Goal: Task Accomplishment & Management: Use online tool/utility

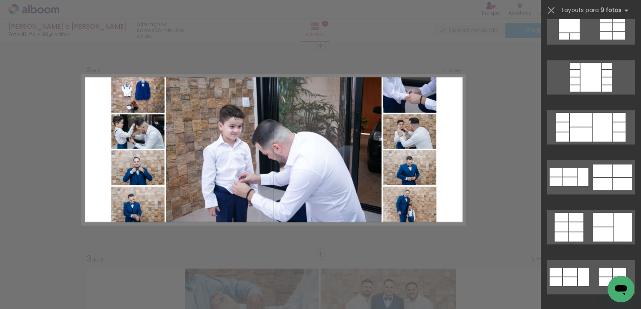
scroll to position [569, 0]
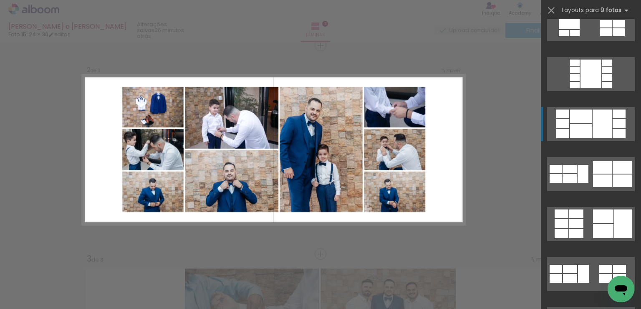
click at [592, 128] on div at bounding box center [601, 124] width 19 height 29
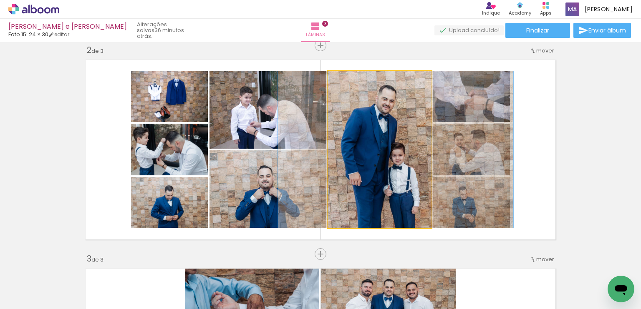
drag, startPoint x: 382, startPoint y: 173, endPoint x: 398, endPoint y: 169, distance: 16.4
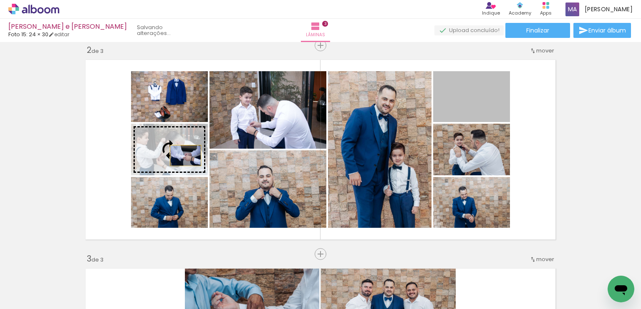
drag, startPoint x: 451, startPoint y: 104, endPoint x: 182, endPoint y: 156, distance: 273.5
click at [0, 0] on slot at bounding box center [0, 0] width 0 height 0
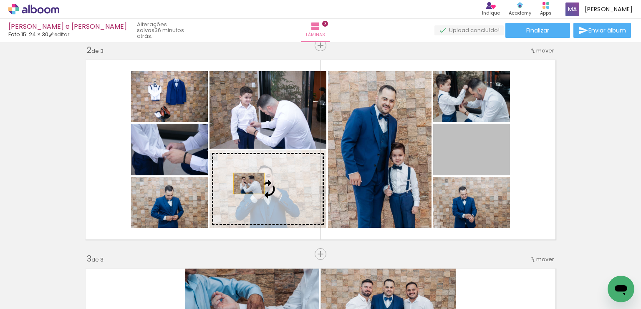
drag, startPoint x: 480, startPoint y: 154, endPoint x: 246, endPoint y: 183, distance: 236.6
click at [0, 0] on slot at bounding box center [0, 0] width 0 height 0
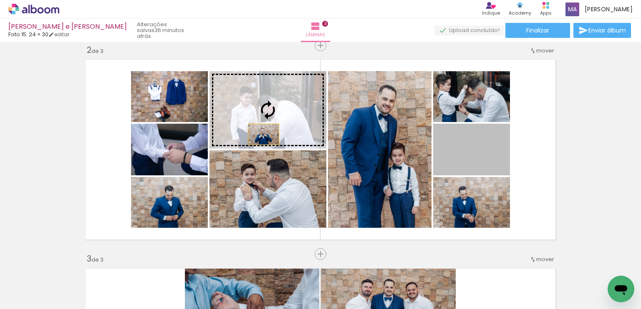
drag, startPoint x: 480, startPoint y: 163, endPoint x: 260, endPoint y: 134, distance: 221.6
click at [0, 0] on slot at bounding box center [0, 0] width 0 height 0
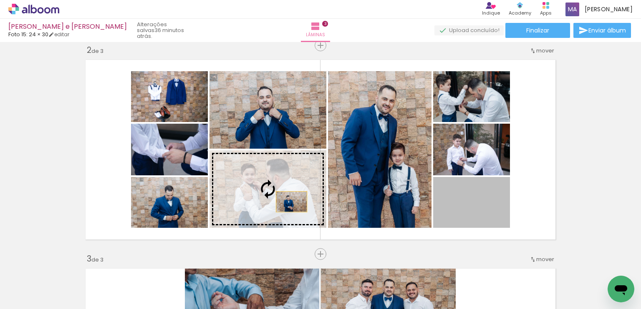
drag, startPoint x: 476, startPoint y: 208, endPoint x: 288, endPoint y: 202, distance: 188.2
click at [0, 0] on slot at bounding box center [0, 0] width 0 height 0
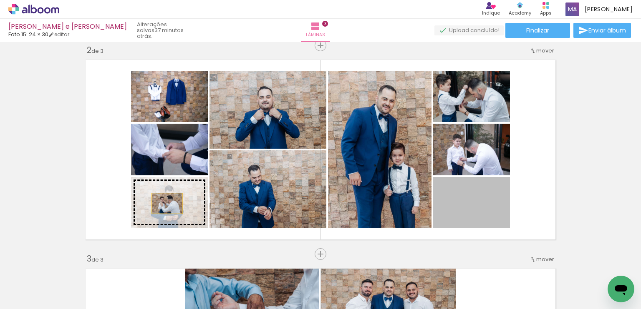
drag, startPoint x: 480, startPoint y: 203, endPoint x: 164, endPoint y: 203, distance: 315.7
click at [0, 0] on slot at bounding box center [0, 0] width 0 height 0
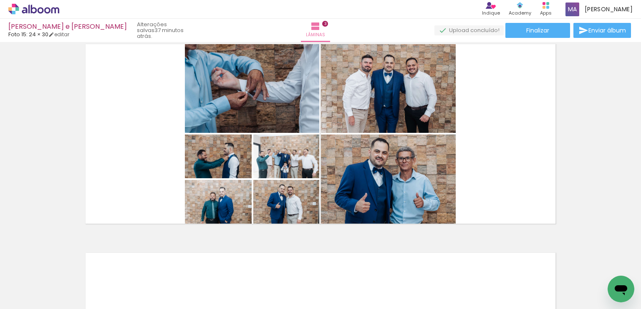
scroll to position [460, 0]
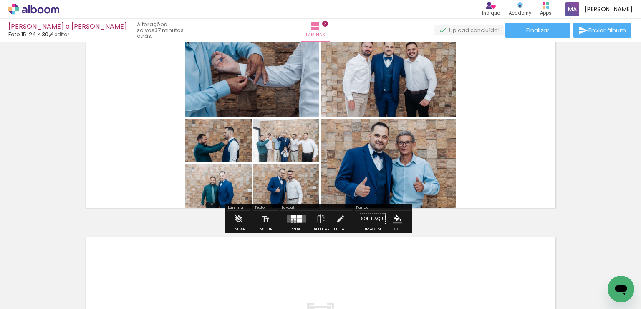
click at [292, 224] on div at bounding box center [296, 219] width 23 height 17
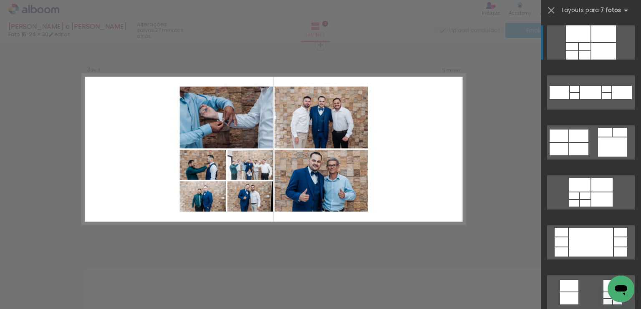
scroll to position [428, 0]
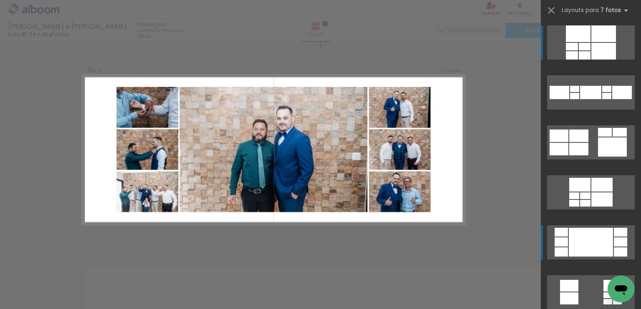
click at [588, 236] on div at bounding box center [590, 242] width 44 height 29
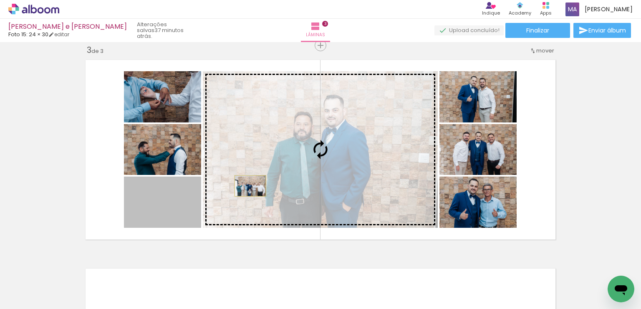
drag, startPoint x: 166, startPoint y: 213, endPoint x: 247, endPoint y: 186, distance: 84.8
click at [0, 0] on slot at bounding box center [0, 0] width 0 height 0
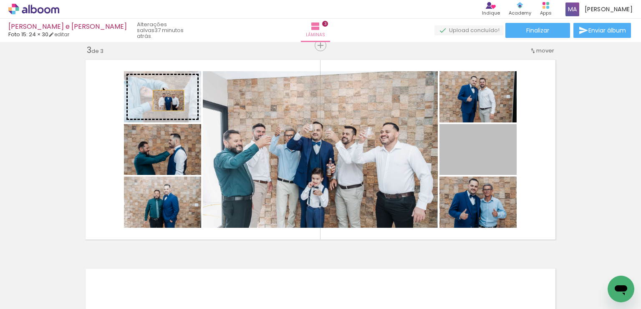
drag, startPoint x: 484, startPoint y: 160, endPoint x: 165, endPoint y: 100, distance: 324.5
click at [0, 0] on slot at bounding box center [0, 0] width 0 height 0
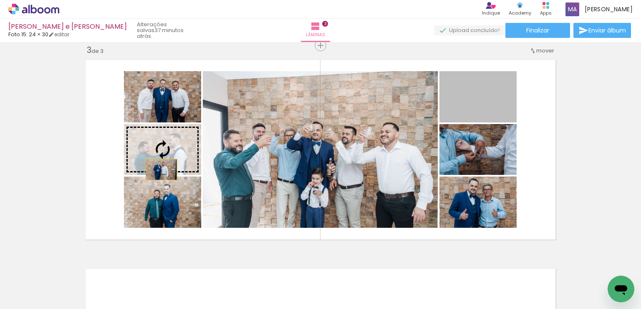
drag, startPoint x: 465, startPoint y: 106, endPoint x: 158, endPoint y: 169, distance: 312.5
click at [0, 0] on slot at bounding box center [0, 0] width 0 height 0
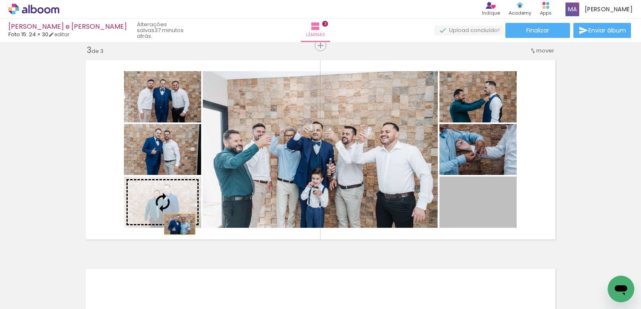
drag, startPoint x: 475, startPoint y: 225, endPoint x: 176, endPoint y: 224, distance: 299.0
click at [0, 0] on slot at bounding box center [0, 0] width 0 height 0
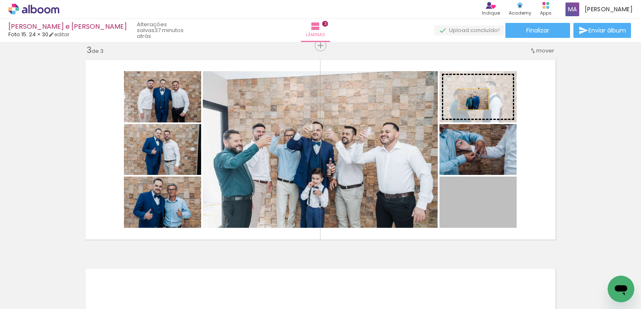
drag, startPoint x: 459, startPoint y: 211, endPoint x: 470, endPoint y: 99, distance: 112.7
click at [0, 0] on slot at bounding box center [0, 0] width 0 height 0
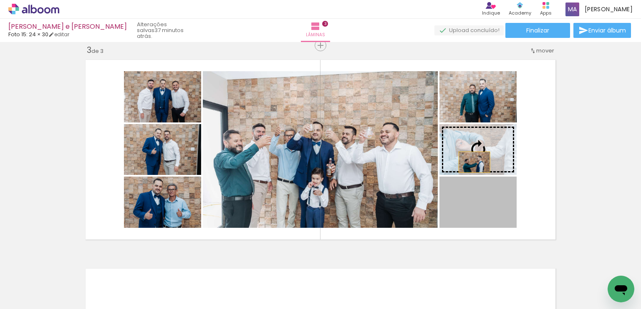
drag, startPoint x: 470, startPoint y: 213, endPoint x: 471, endPoint y: 162, distance: 50.5
click at [0, 0] on slot at bounding box center [0, 0] width 0 height 0
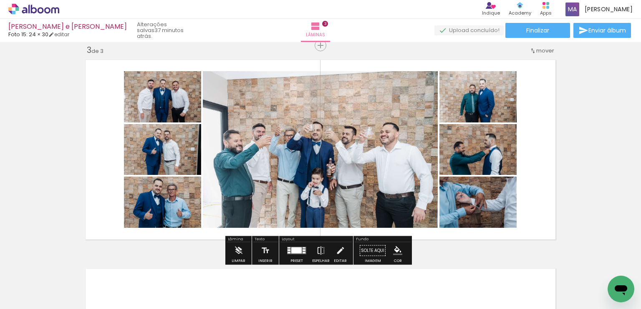
click at [565, 156] on div "Inserir lâmina 1 de 3 Inserir lâmina 2 de 3 Inserir lâmina 3 de 3" at bounding box center [320, 35] width 641 height 836
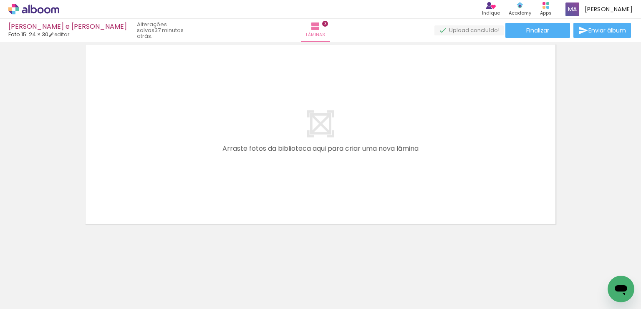
scroll to position [0, 656]
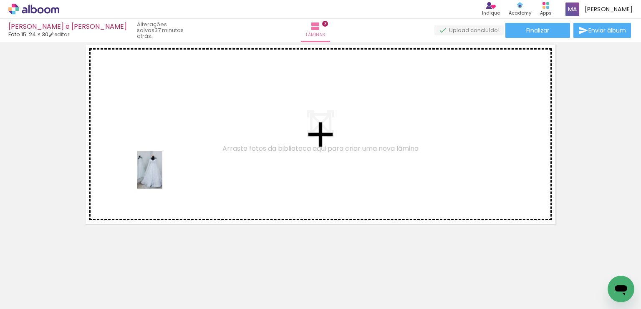
drag, startPoint x: 176, startPoint y: 284, endPoint x: 179, endPoint y: 190, distance: 94.3
click at [163, 176] on quentale-workspace at bounding box center [320, 154] width 641 height 309
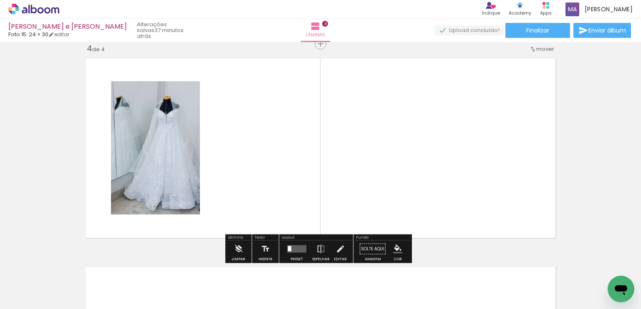
scroll to position [637, 0]
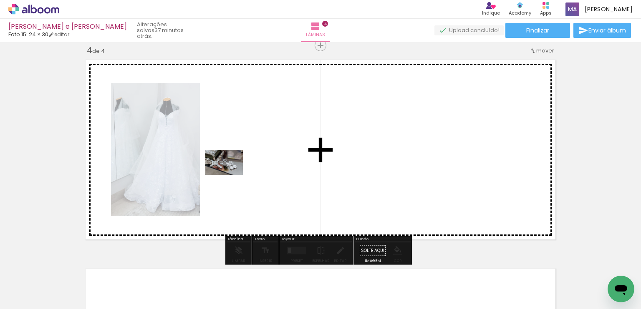
drag, startPoint x: 220, startPoint y: 289, endPoint x: 231, endPoint y: 173, distance: 115.6
click at [231, 173] on quentale-workspace at bounding box center [320, 154] width 641 height 309
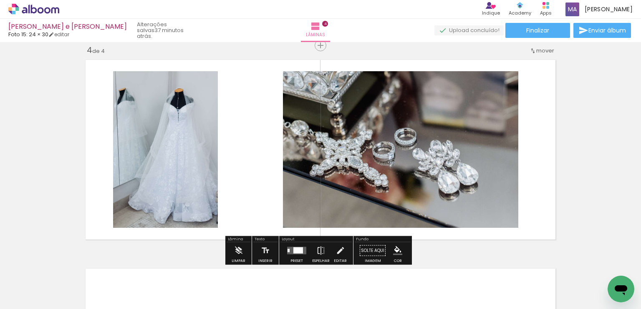
scroll to position [818, 0]
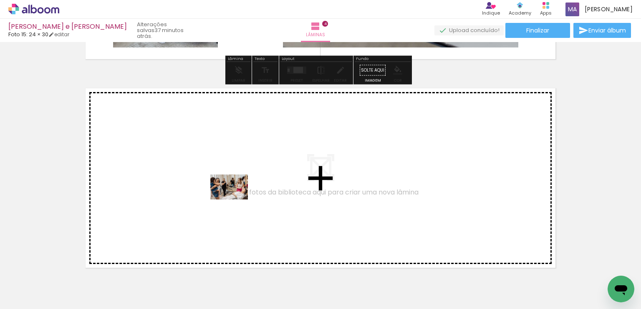
drag, startPoint x: 266, startPoint y: 281, endPoint x: 235, endPoint y: 200, distance: 86.8
click at [235, 200] on quentale-workspace at bounding box center [320, 154] width 641 height 309
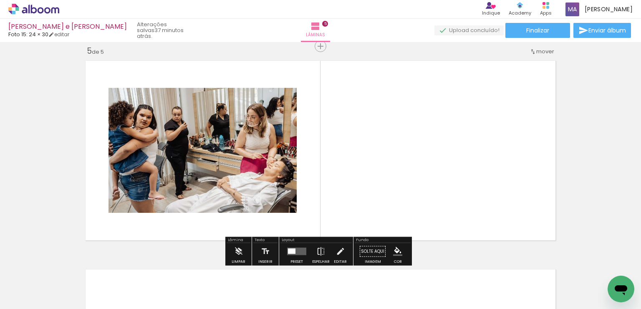
scroll to position [846, 0]
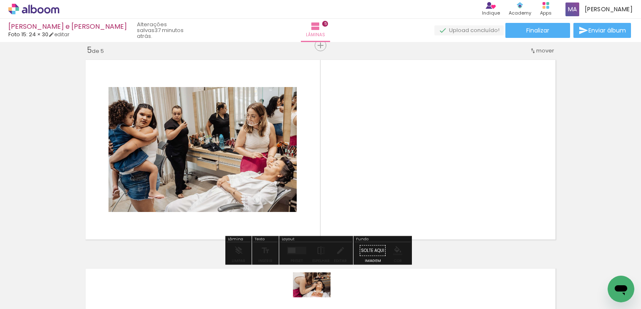
drag, startPoint x: 318, startPoint y: 293, endPoint x: 327, endPoint y: 294, distance: 8.9
click at [322, 295] on div at bounding box center [314, 282] width 41 height 28
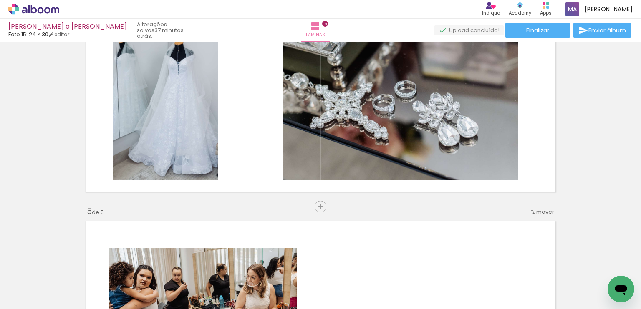
scroll to position [666, 0]
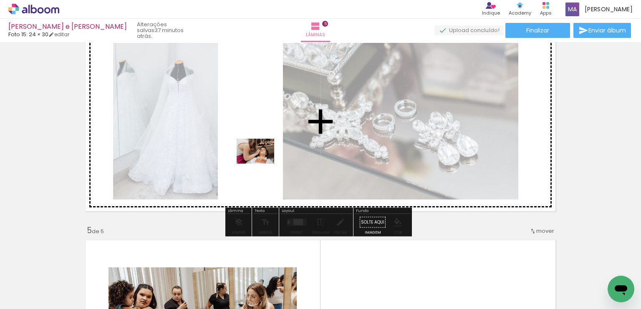
drag, startPoint x: 316, startPoint y: 287, endPoint x: 374, endPoint y: 254, distance: 66.5
click at [262, 163] on quentale-workspace at bounding box center [320, 154] width 641 height 309
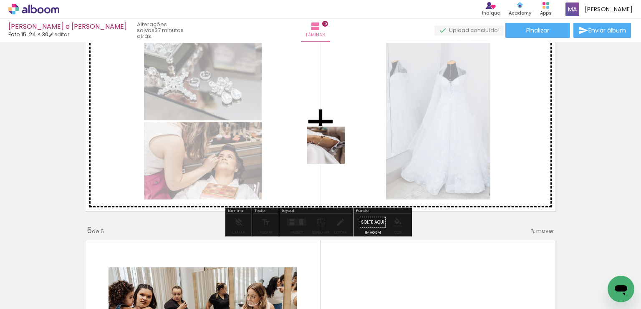
drag, startPoint x: 362, startPoint y: 279, endPoint x: 357, endPoint y: 174, distance: 104.4
click at [330, 143] on quentale-workspace at bounding box center [320, 154] width 641 height 309
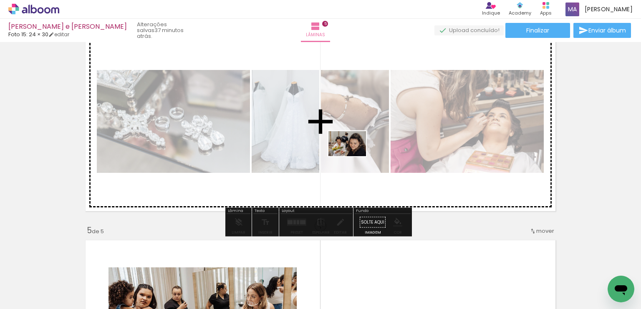
drag, startPoint x: 417, startPoint y: 290, endPoint x: 353, endPoint y: 156, distance: 148.5
click at [353, 156] on quentale-workspace at bounding box center [320, 154] width 641 height 309
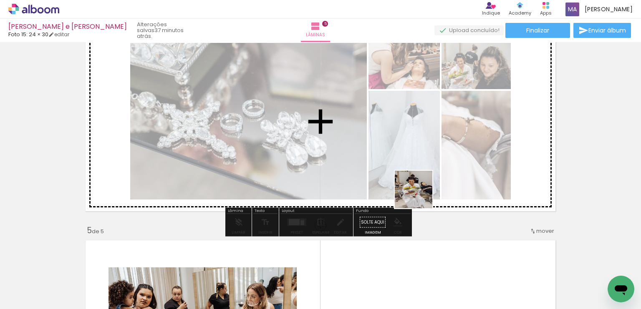
drag, startPoint x: 454, startPoint y: 275, endPoint x: 450, endPoint y: 233, distance: 41.9
click at [407, 168] on quentale-workspace at bounding box center [320, 154] width 641 height 309
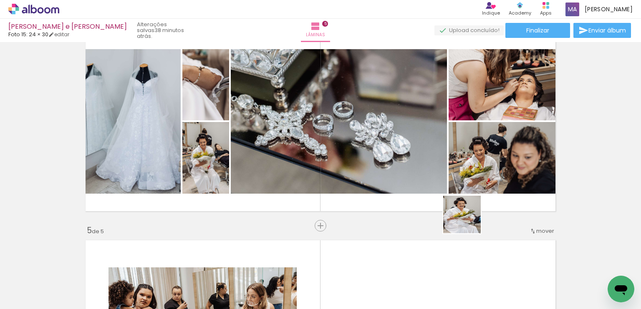
drag, startPoint x: 489, startPoint y: 281, endPoint x: 404, endPoint y: 129, distance: 173.8
click at [404, 129] on quentale-workspace at bounding box center [320, 154] width 641 height 309
